Goal: Find specific page/section: Find specific page/section

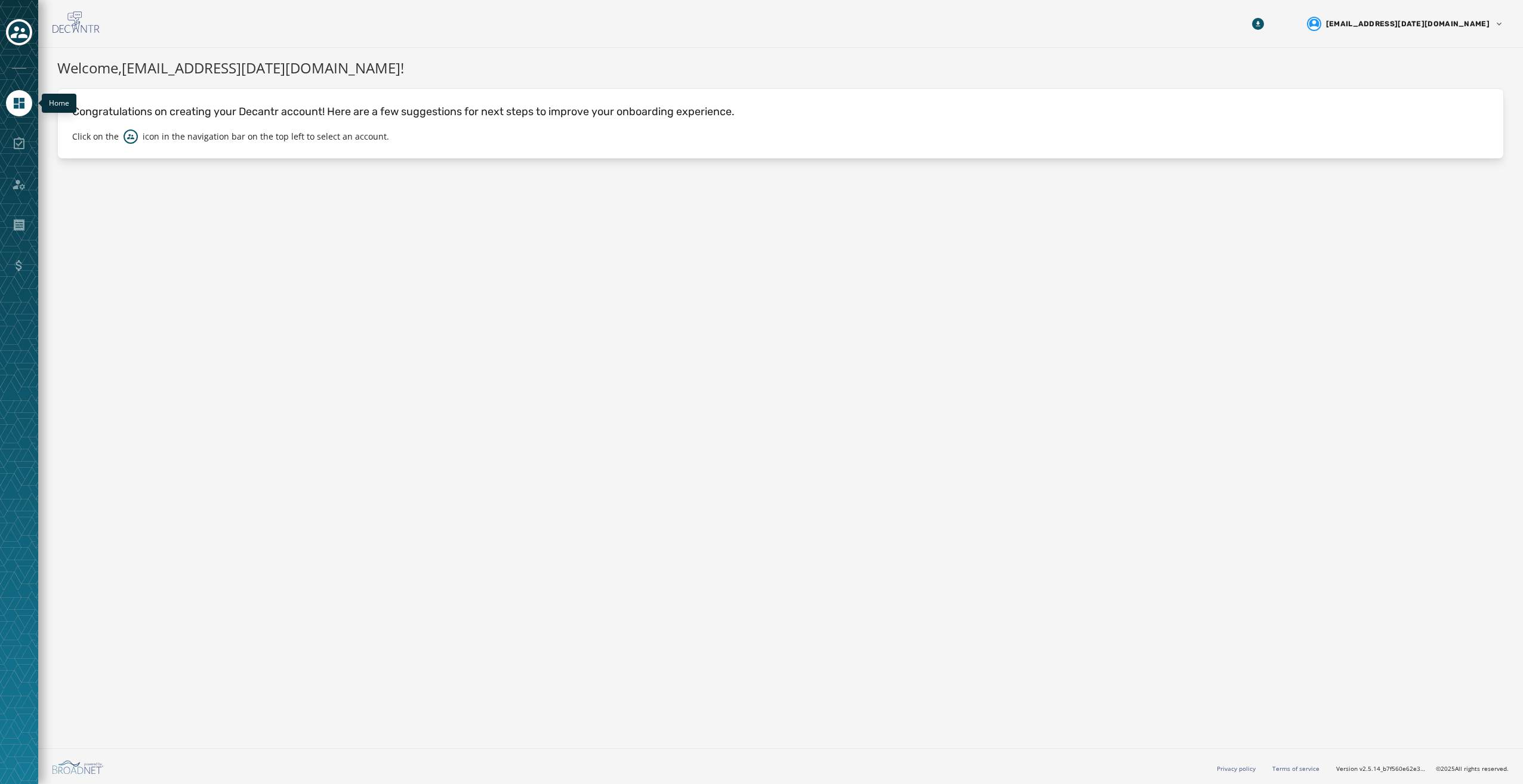
click at [20, 108] on icon "Navigate to Home" at bounding box center [18, 102] width 11 height 11
click at [18, 151] on div at bounding box center [19, 144] width 27 height 27
click at [22, 100] on icon "Navigate to Home" at bounding box center [18, 102] width 11 height 11
click at [20, 24] on icon "Toggle account select drawer" at bounding box center [19, 32] width 17 height 17
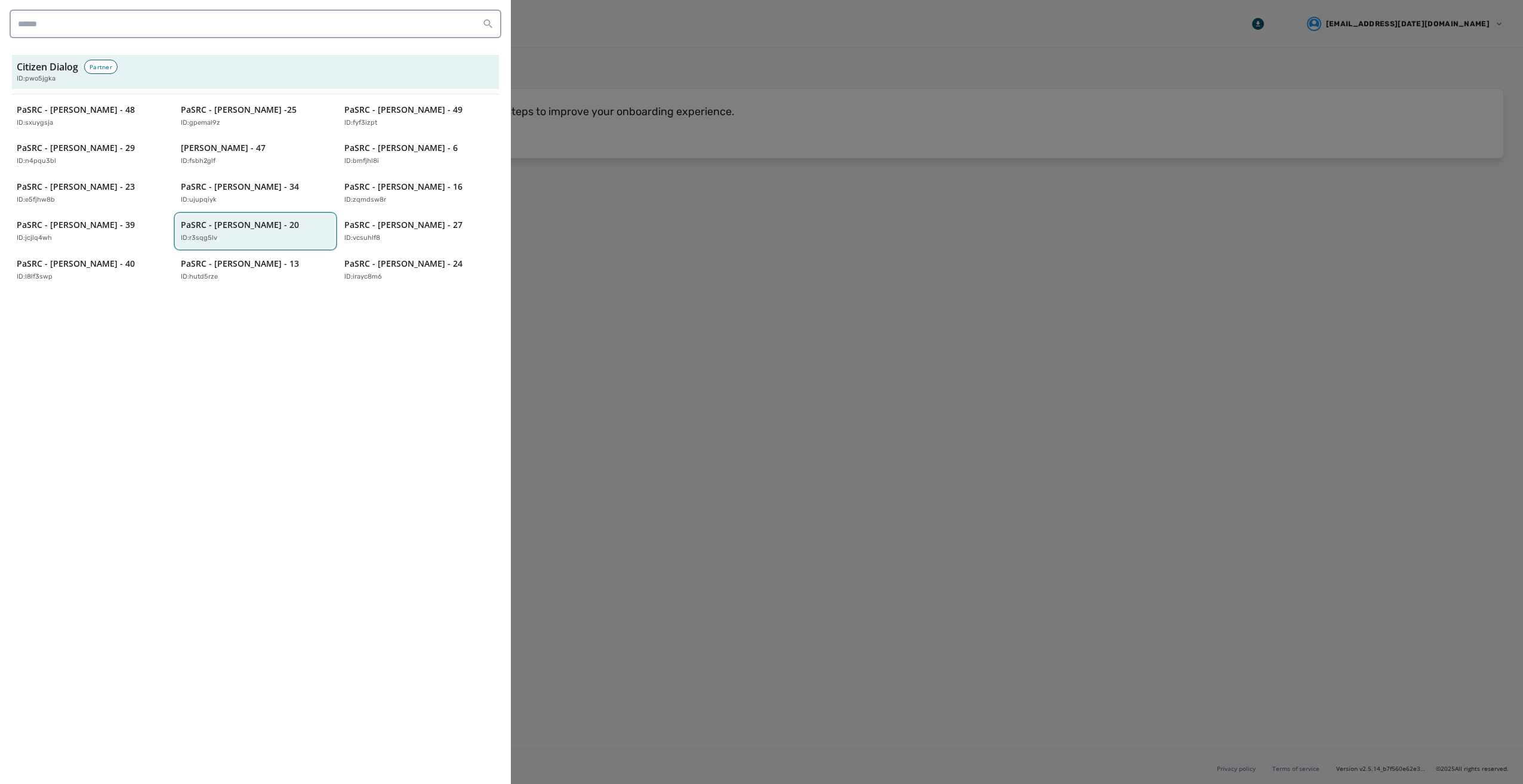
click at [241, 237] on div "ID: r3sqg5lv" at bounding box center [249, 238] width 137 height 10
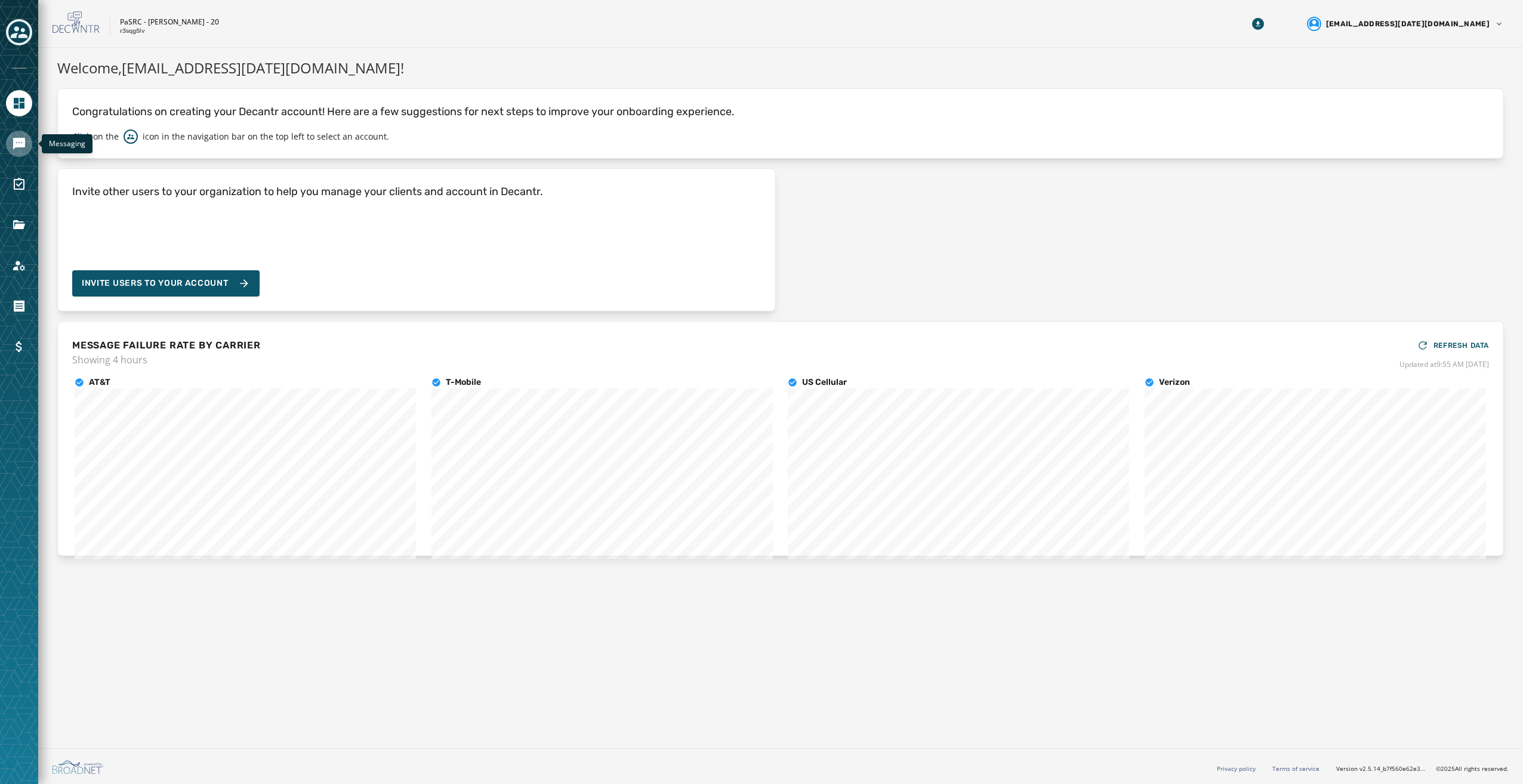
click at [15, 142] on icon "Navigate to Messaging" at bounding box center [19, 143] width 12 height 12
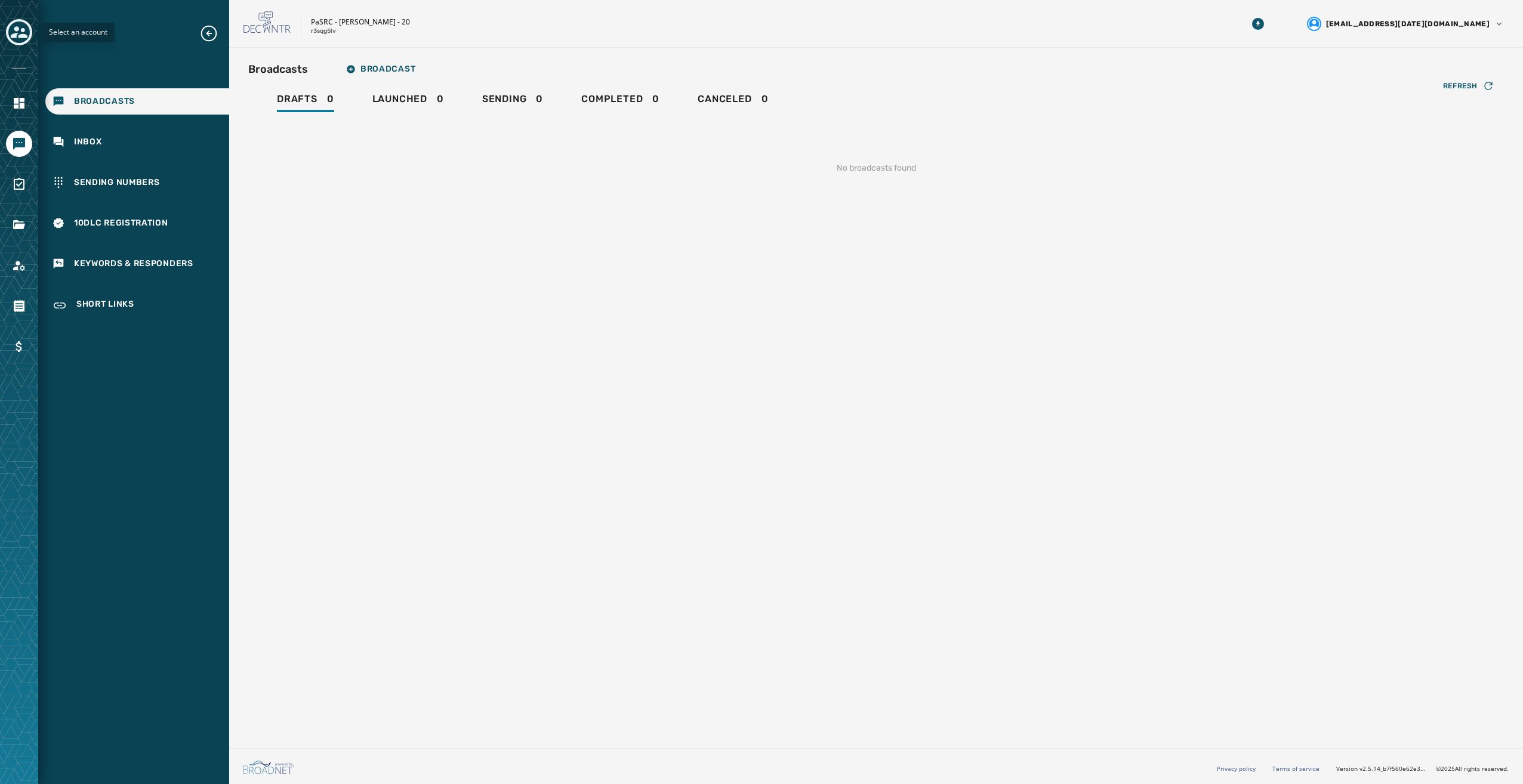
click at [24, 27] on icon "Toggle account select drawer" at bounding box center [19, 32] width 17 height 17
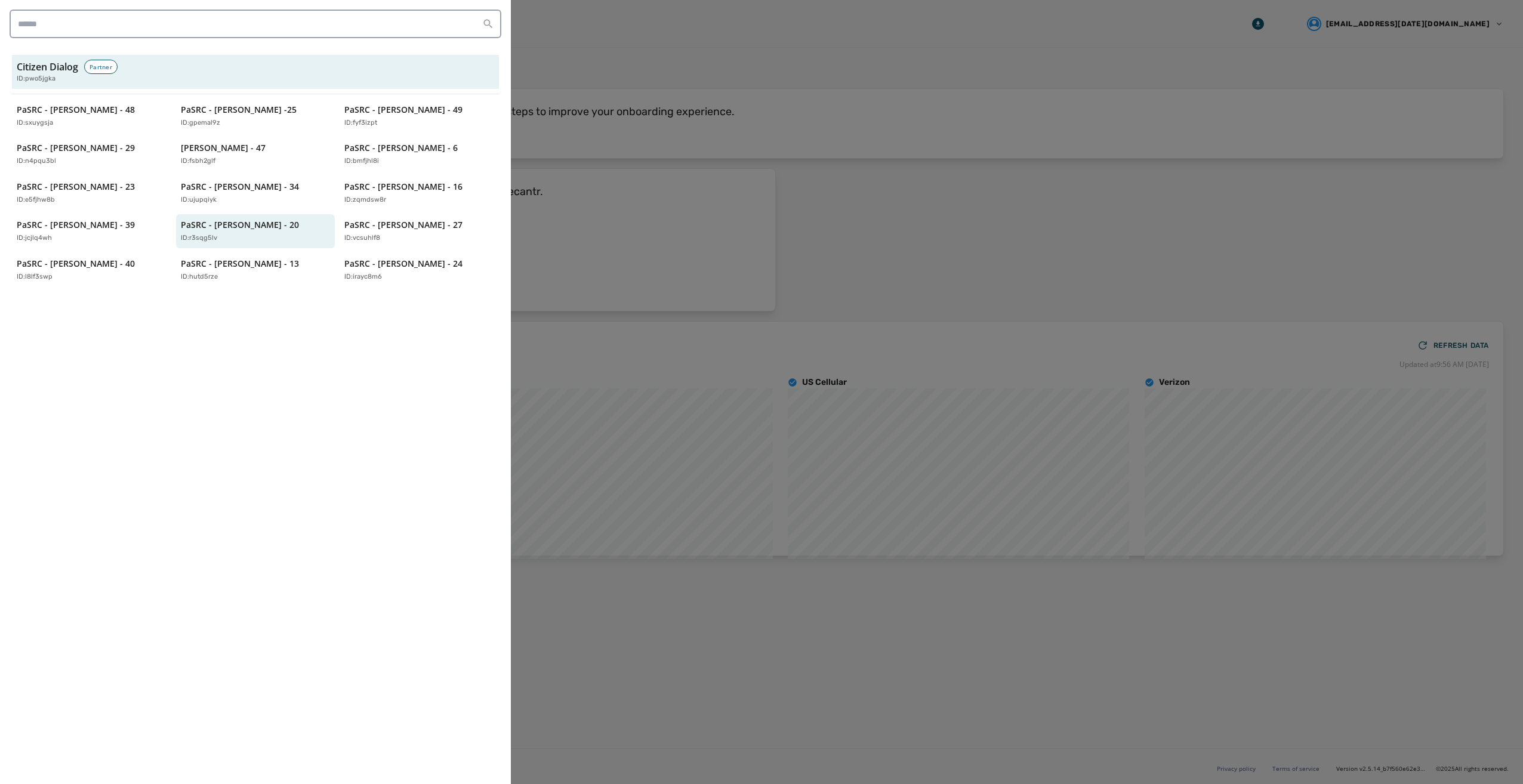
click at [741, 515] on div at bounding box center [762, 392] width 1523 height 784
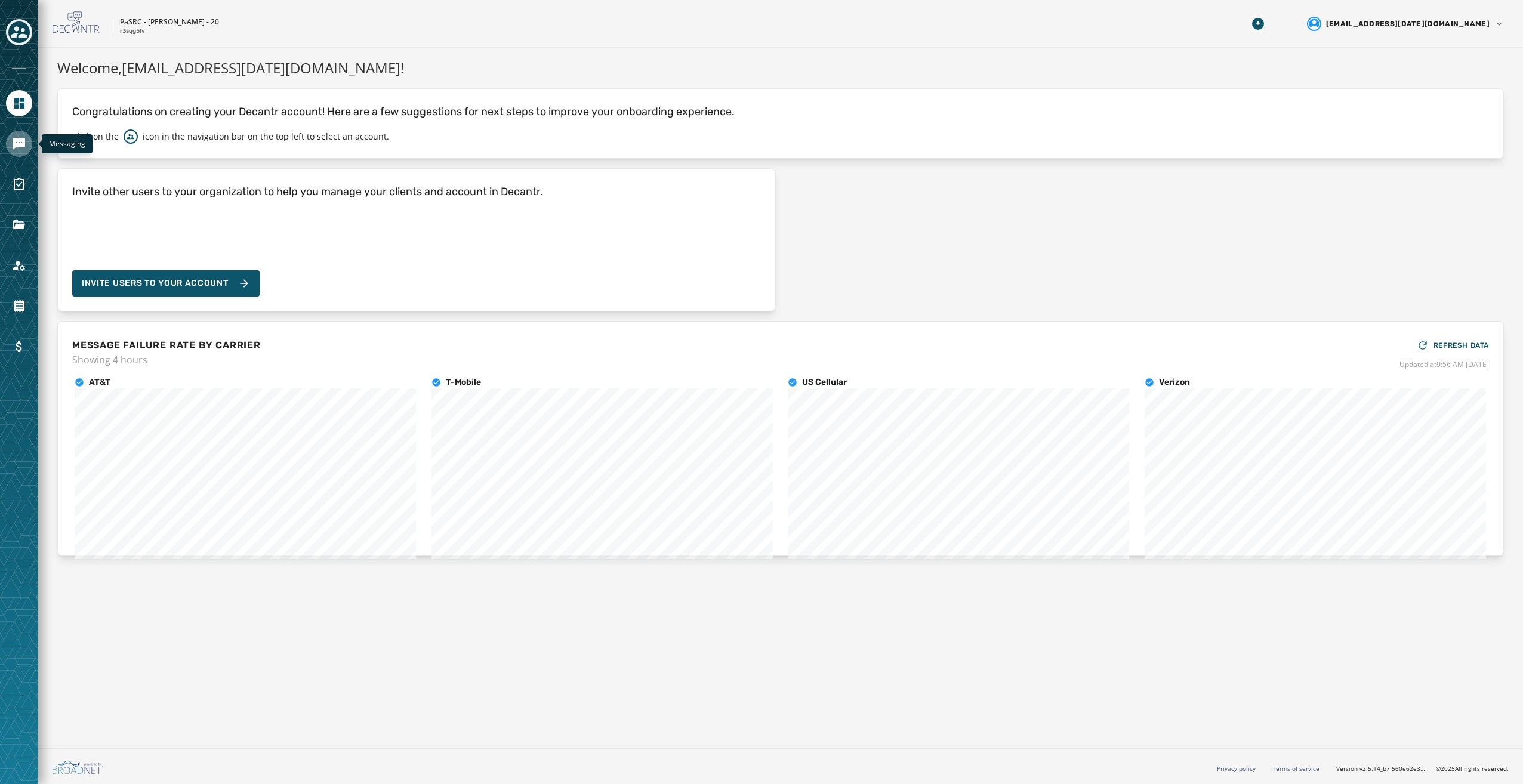
click at [16, 145] on icon "Navigate to Messaging" at bounding box center [19, 143] width 12 height 12
